Goal: Information Seeking & Learning: Learn about a topic

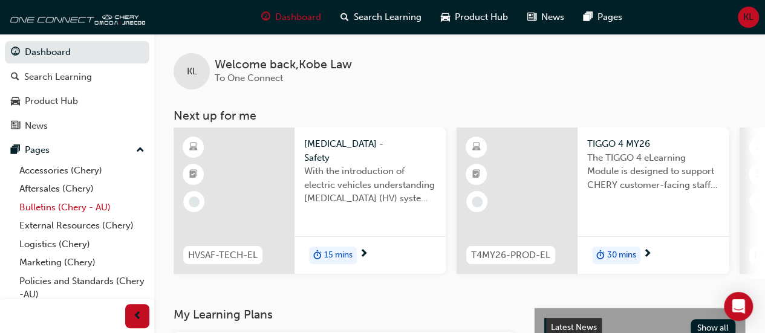
click at [70, 210] on link "Bulletins (Chery - AU)" at bounding box center [82, 207] width 135 height 19
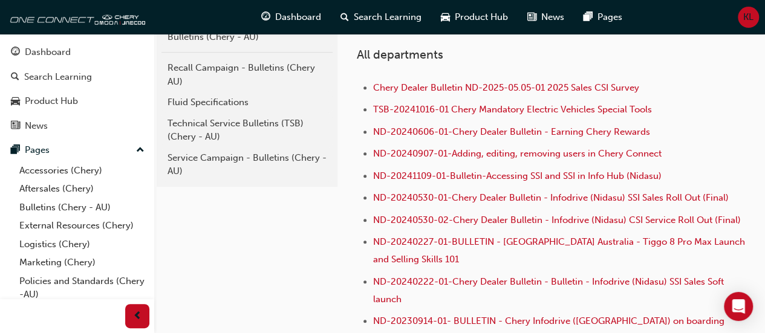
scroll to position [260, 0]
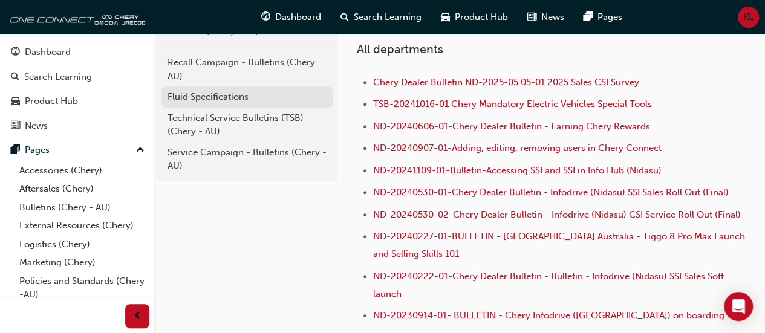
click at [220, 92] on div "Fluid Specifications" at bounding box center [246, 97] width 159 height 14
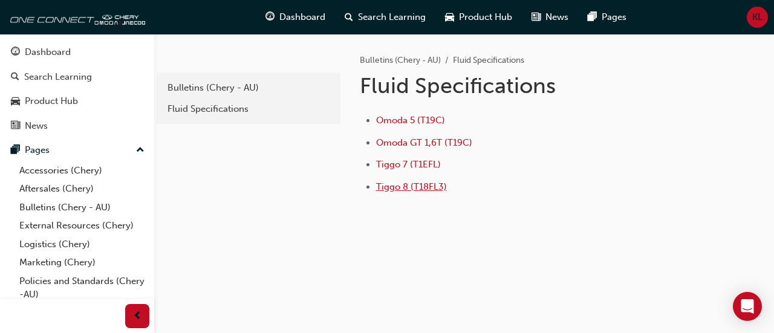
click at [412, 188] on span "Tiggo 8 (T18FL3)" at bounding box center [411, 186] width 71 height 11
